Goal: Task Accomplishment & Management: Use online tool/utility

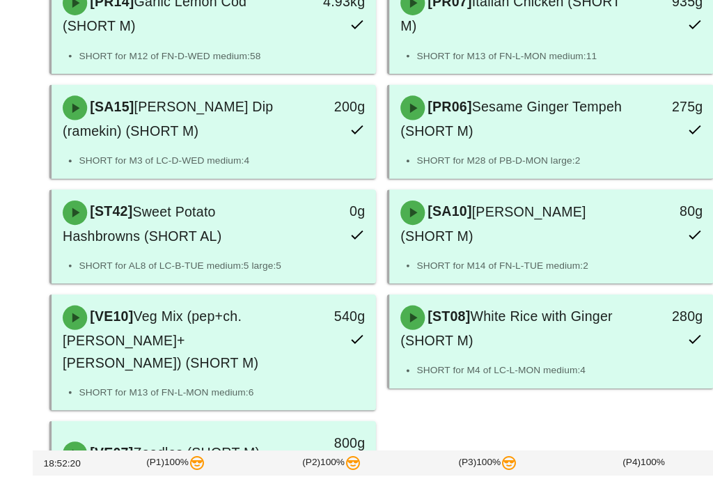
scroll to position [312, 0]
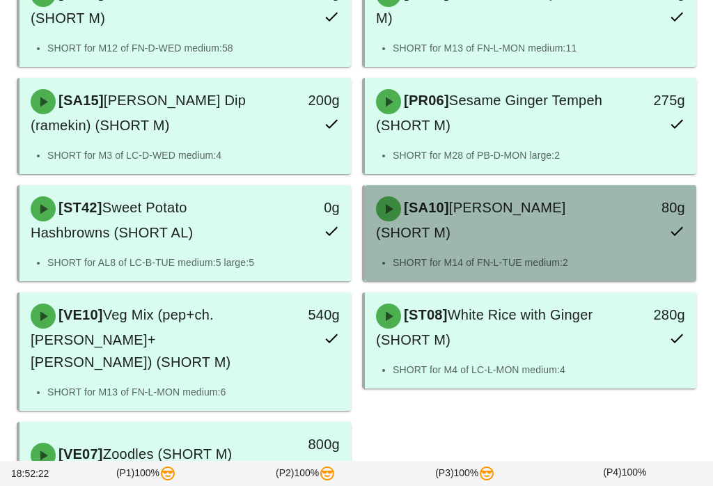
click at [362, 251] on div "[SA10] Teriyaki Sauce (SHORT M) 80g SHORT for M14 of FN-L-TUE medium:2" at bounding box center [529, 233] width 334 height 96
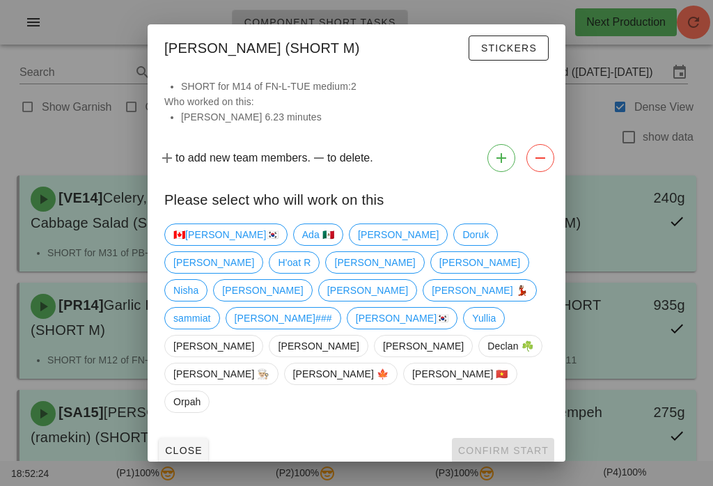
click at [30, 150] on div at bounding box center [356, 243] width 713 height 486
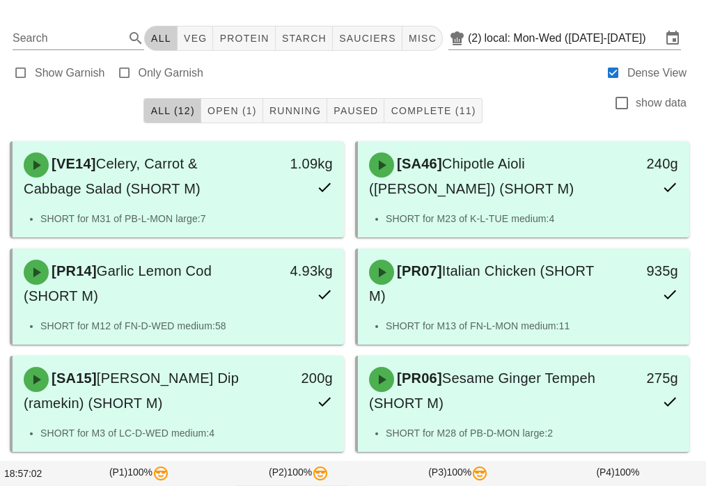
scroll to position [32, 0]
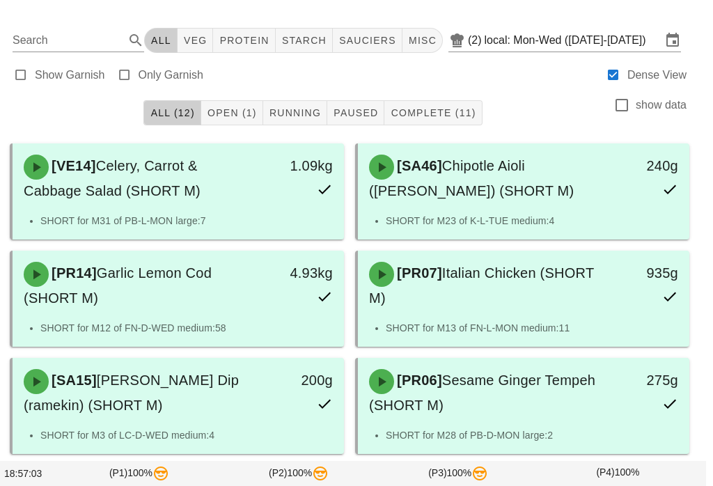
click at [301, 100] on button "Running" at bounding box center [302, 112] width 64 height 25
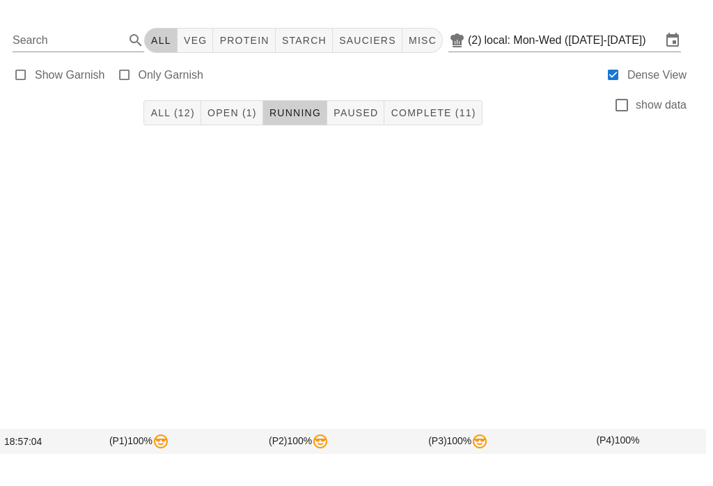
click at [248, 132] on button "Open (1)" at bounding box center [239, 144] width 62 height 25
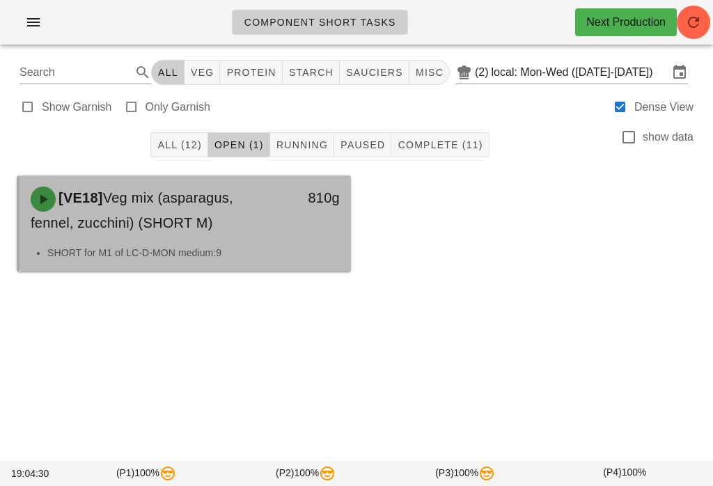
click at [258, 225] on div "[VE18] Veg mix (asparagus, fennel, zucchini) (SHORT M)" at bounding box center [144, 210] width 244 height 64
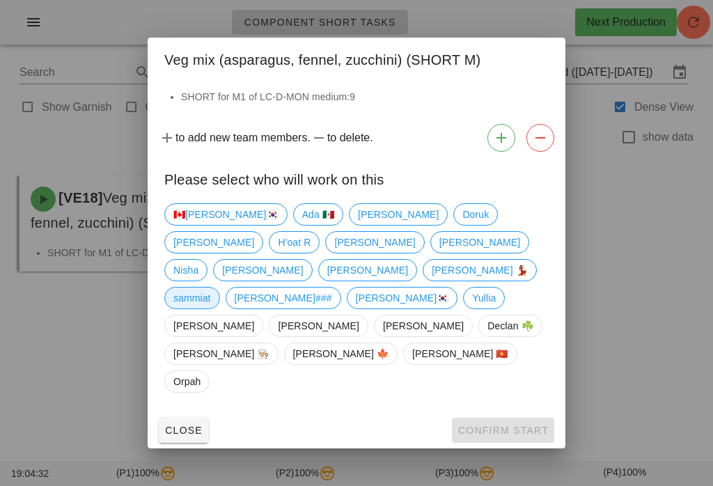
click at [220, 287] on span "sammiat" at bounding box center [192, 298] width 56 height 22
click at [528, 425] on span "Confirm Start" at bounding box center [503, 430] width 91 height 11
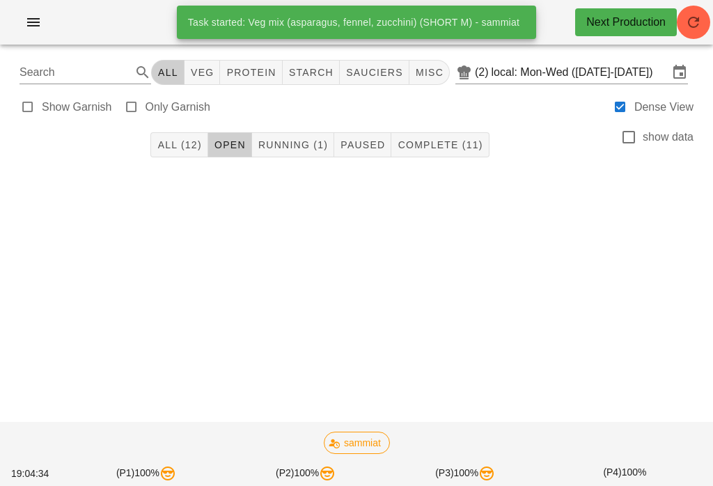
click at [292, 259] on div "All (12) Open Running (1) Paused Complete (11) show data sammiat 19:04:34 (P1) …" at bounding box center [356, 191] width 696 height 136
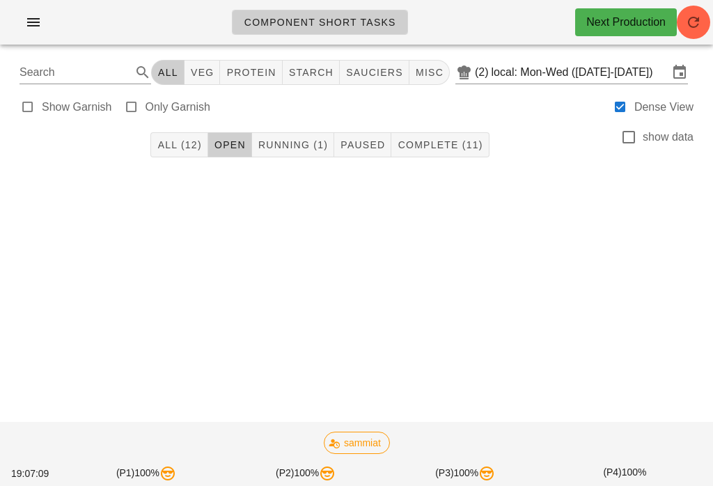
click at [313, 133] on button "Running (1)" at bounding box center [293, 144] width 82 height 25
